Goal: Check status

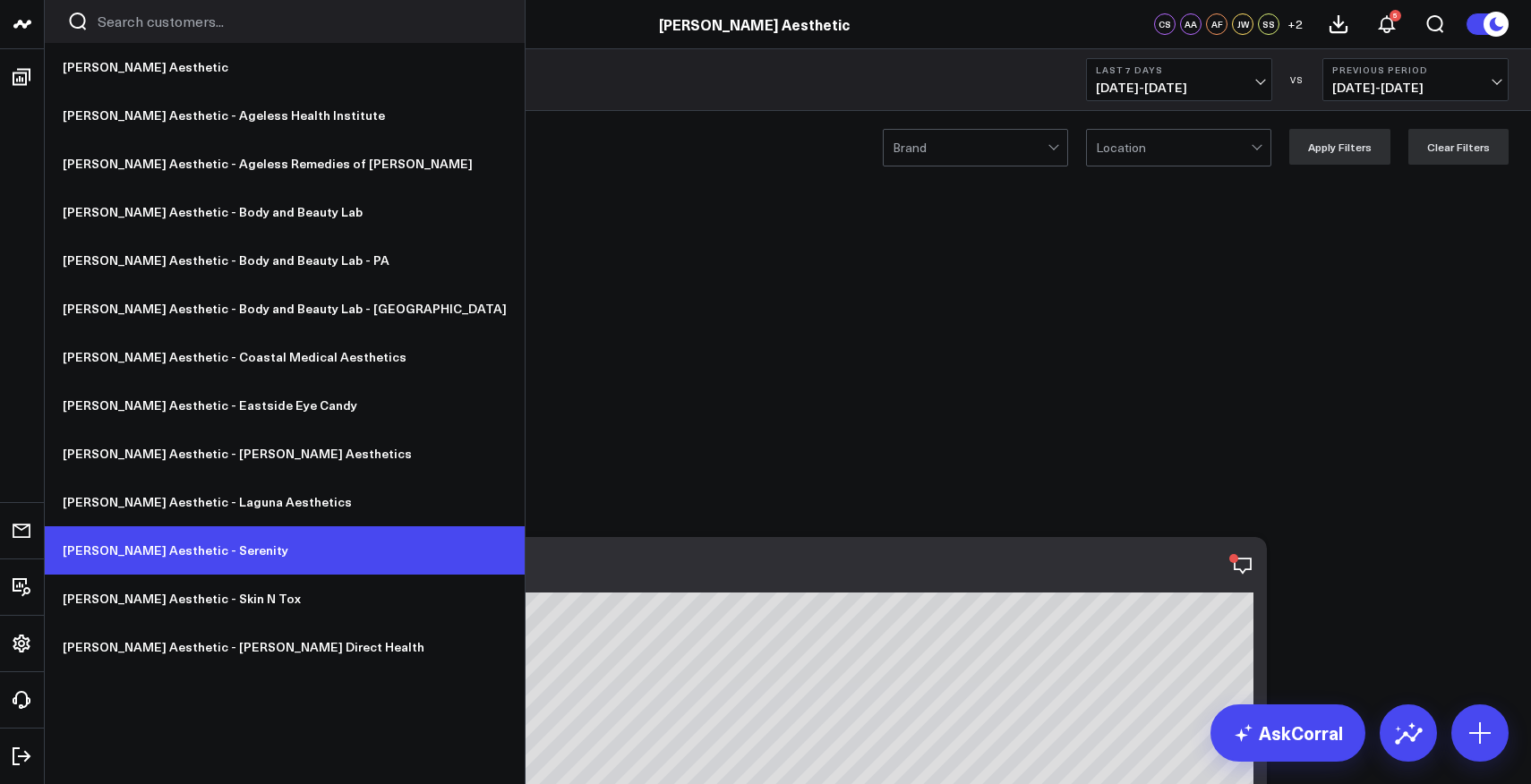
click at [186, 555] on link "[PERSON_NAME] Aesthetic - Serenity" at bounding box center [284, 551] width 480 height 48
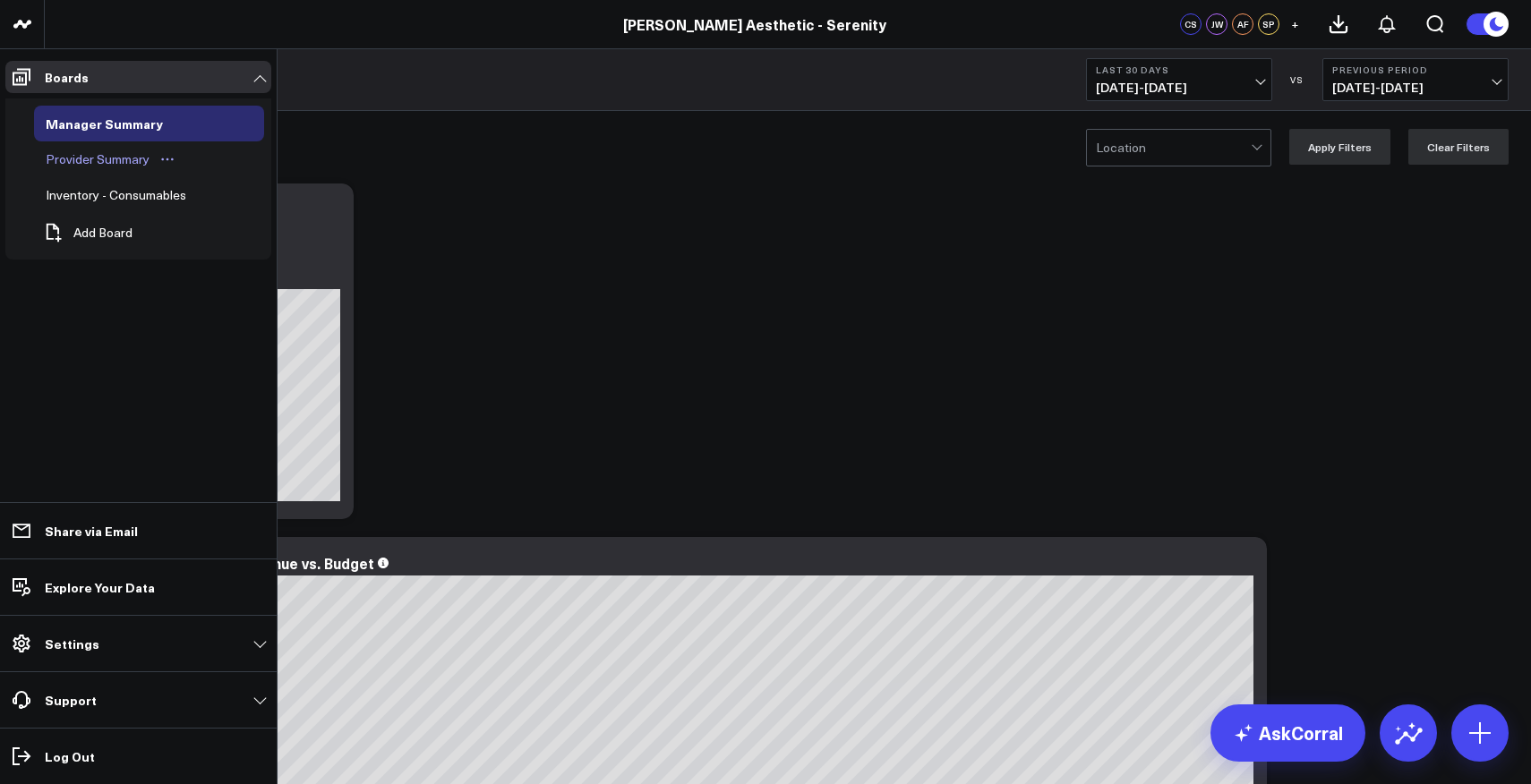
click at [81, 158] on div "Provider Summary" at bounding box center [97, 158] width 113 height 21
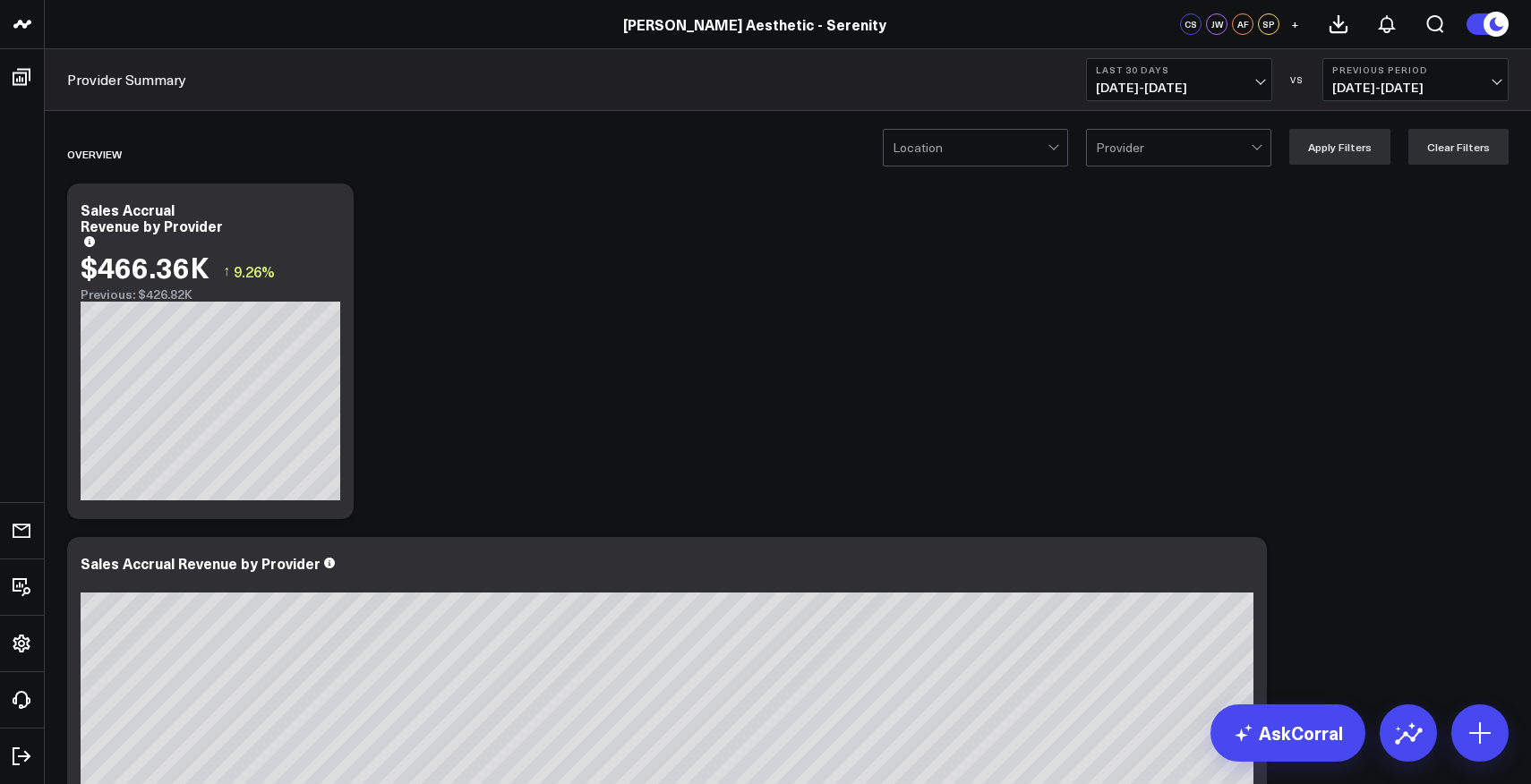
click at [1180, 90] on span "[DATE] - [DATE]" at bounding box center [1179, 87] width 167 height 14
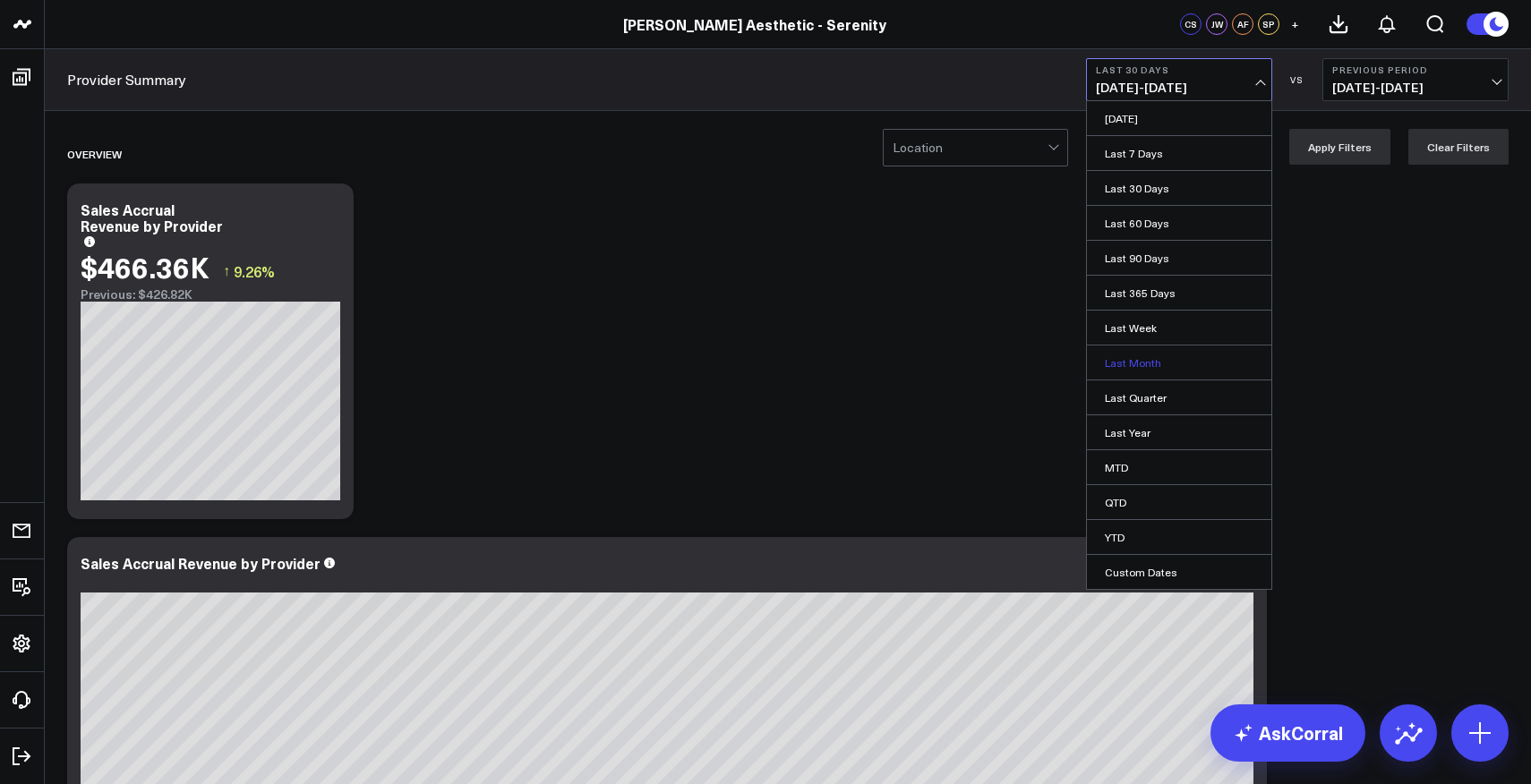
click at [1152, 363] on link "Last Month" at bounding box center [1179, 363] width 185 height 34
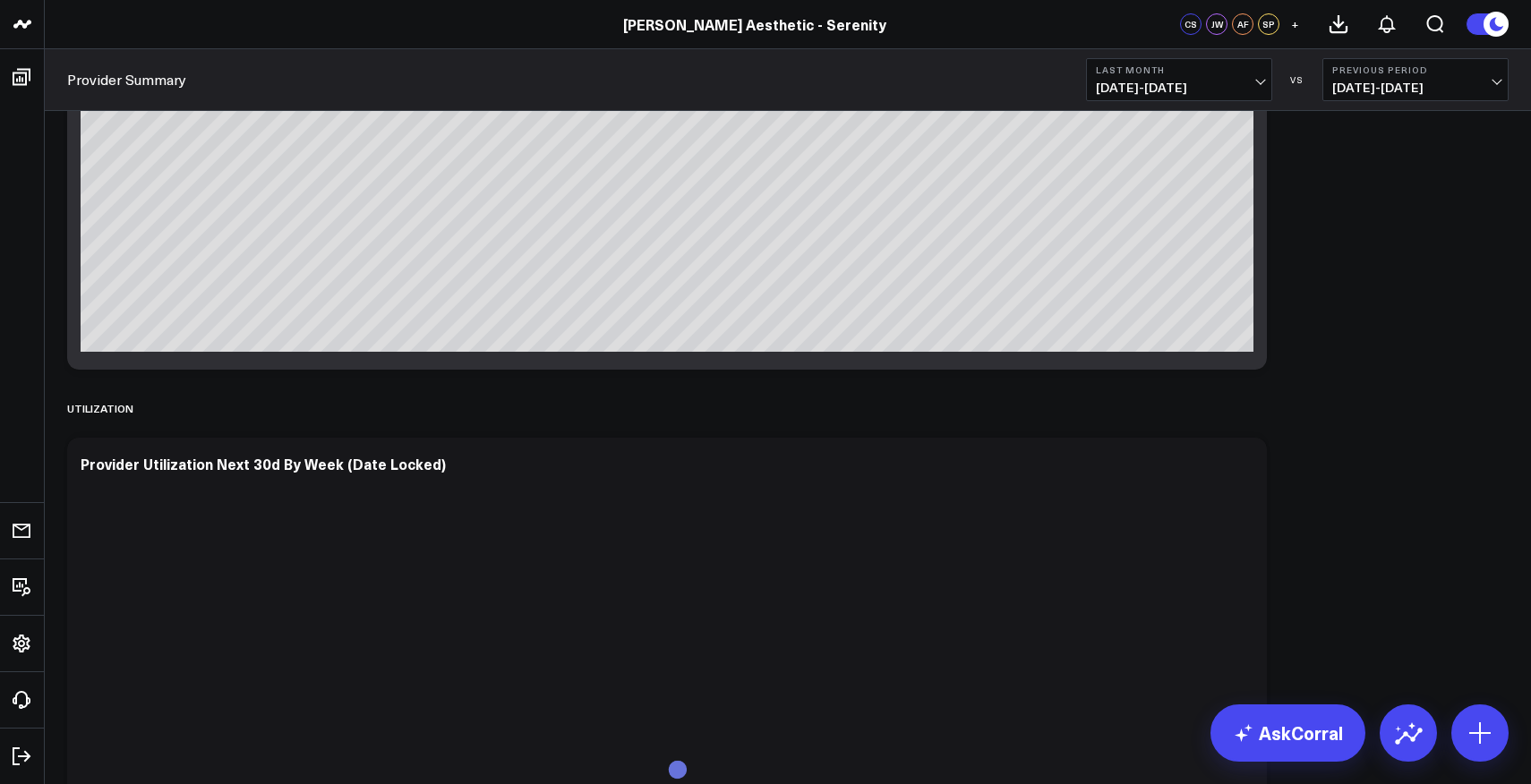
scroll to position [495, 0]
